Goal: Task Accomplishment & Management: Use online tool/utility

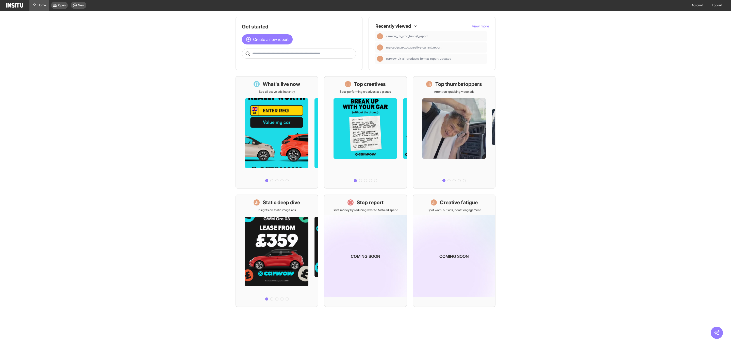
click at [483, 26] on span "View more" at bounding box center [480, 26] width 17 height 4
click at [484, 28] on span "View more" at bounding box center [480, 26] width 17 height 4
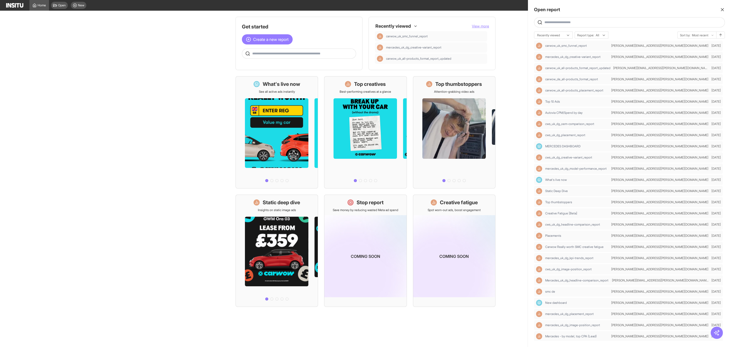
click at [600, 21] on input "text" at bounding box center [634, 22] width 178 height 4
click at [592, 58] on span "mercedes_uk_dg_creative-variant_report" at bounding box center [573, 57] width 55 height 4
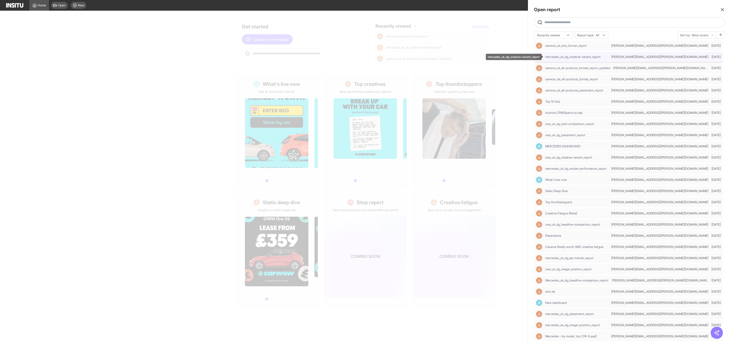
select select "**"
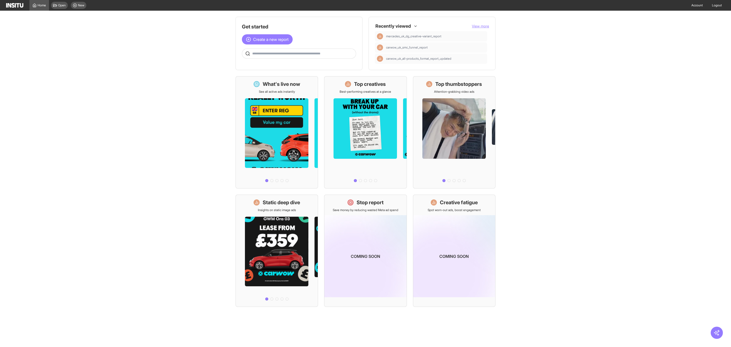
click at [478, 25] on span "View more" at bounding box center [480, 26] width 17 height 4
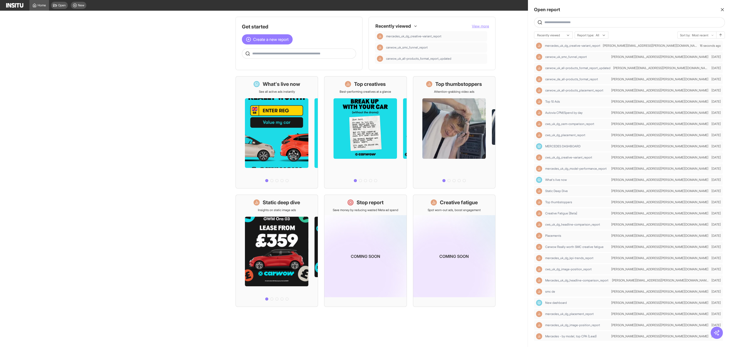
click at [563, 22] on input "text" at bounding box center [634, 22] width 178 height 4
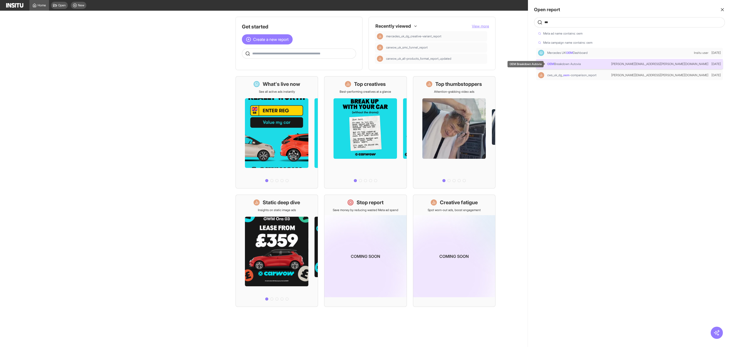
type input "***"
click at [575, 66] on span "Breakdown Autovia" at bounding box center [567, 64] width 27 height 4
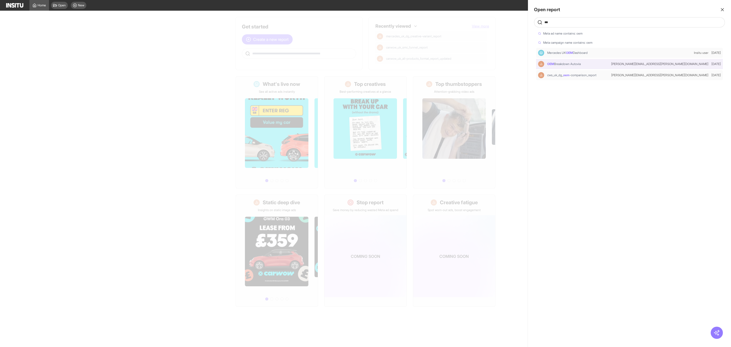
select select "**"
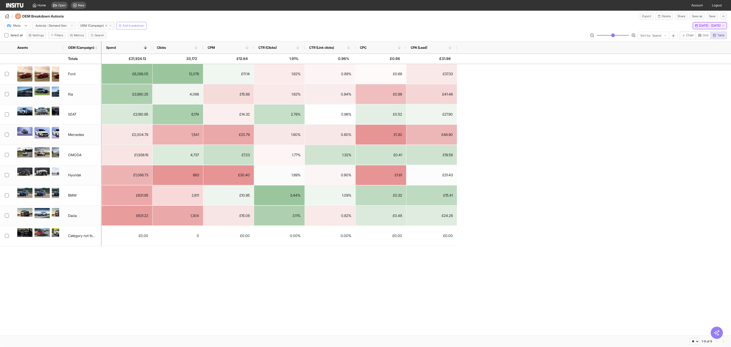
click at [711, 25] on span "[DATE] - [DATE]" at bounding box center [710, 26] width 22 height 4
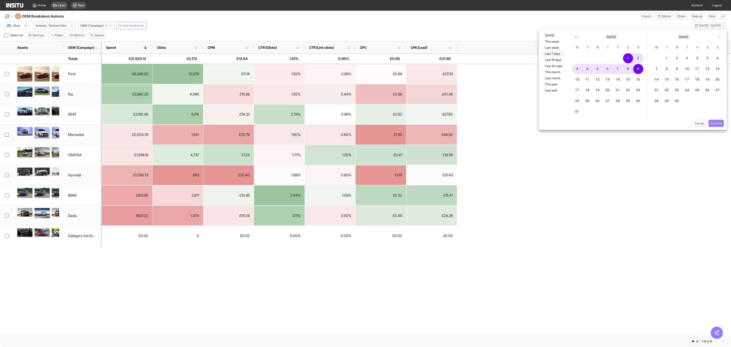
click at [556, 54] on button "Last 7 days" at bounding box center [553, 54] width 23 height 6
click at [718, 127] on div "Cancel Confirm" at bounding box center [633, 125] width 188 height 10
click at [718, 123] on button "Confirm" at bounding box center [716, 123] width 15 height 7
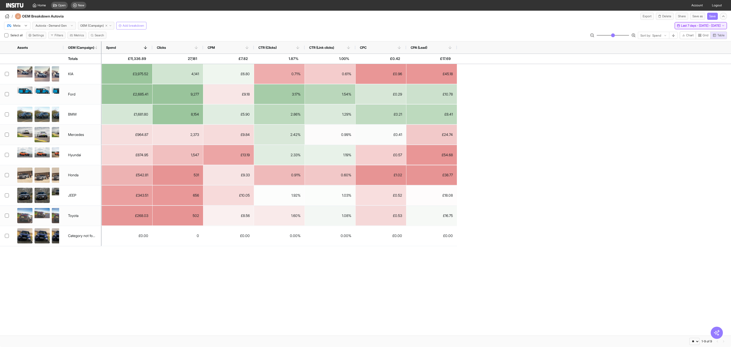
click at [716, 26] on span "Last 7 days - [DATE] - [DATE]" at bounding box center [701, 26] width 40 height 4
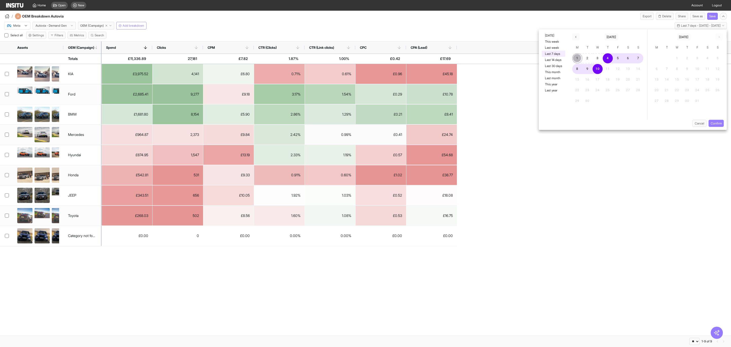
click at [578, 57] on button "1" at bounding box center [578, 58] width 10 height 10
click at [602, 71] on button "10" at bounding box center [598, 69] width 10 height 10
click at [717, 120] on button "Confirm" at bounding box center [716, 123] width 15 height 7
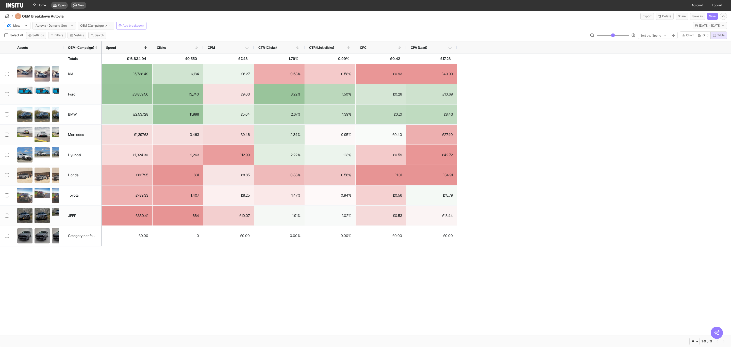
click at [270, 306] on div "KIA Ford BMW Mercedes Hyundai Honda Toyota JEEP Category not found £5,738.49 6,…" at bounding box center [365, 200] width 731 height 272
